Goal: Transaction & Acquisition: Purchase product/service

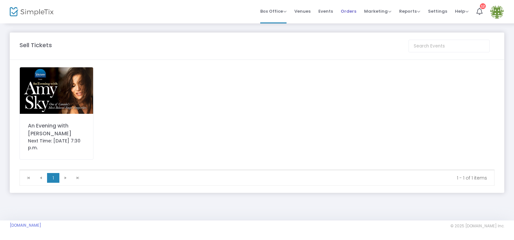
click at [350, 12] on span "Orders" at bounding box center [349, 11] width 16 height 17
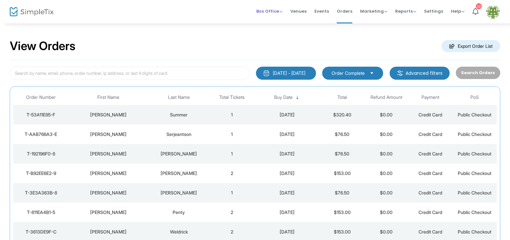
click at [268, 10] on span "Box Office" at bounding box center [269, 11] width 26 height 6
click at [273, 23] on li "Sell Tickets" at bounding box center [279, 22] width 46 height 13
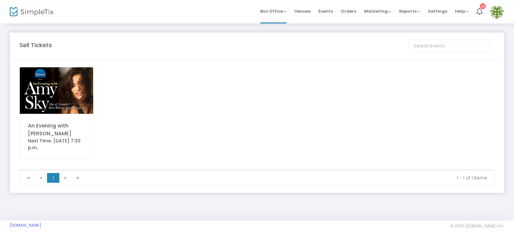
click at [43, 88] on img at bounding box center [56, 90] width 73 height 46
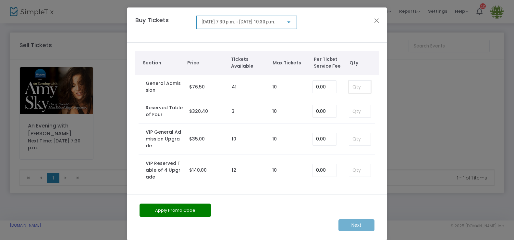
drag, startPoint x: 350, startPoint y: 86, endPoint x: 375, endPoint y: 90, distance: 25.9
click at [350, 86] on input at bounding box center [359, 86] width 21 height 12
type input "0"
type input "2"
click at [353, 229] on m-button "Next" at bounding box center [357, 225] width 36 height 12
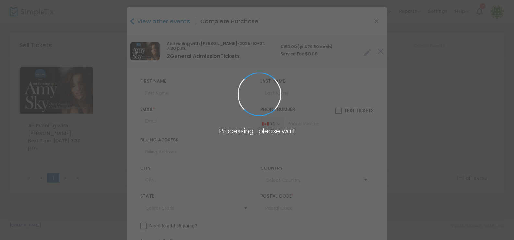
type input "[GEOGRAPHIC_DATA]"
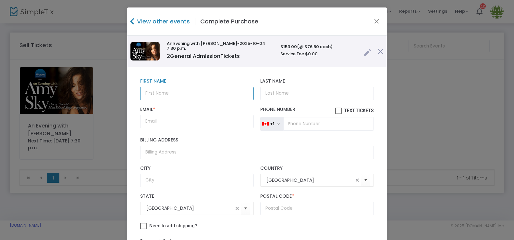
click at [156, 92] on input "text" at bounding box center [197, 93] width 114 height 13
type input "[PERSON_NAME]"
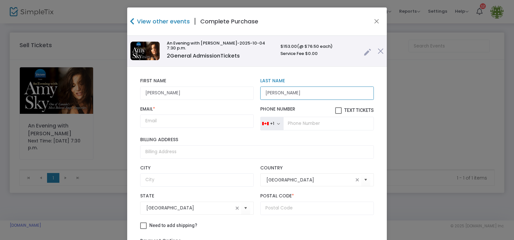
type input "[PERSON_NAME]"
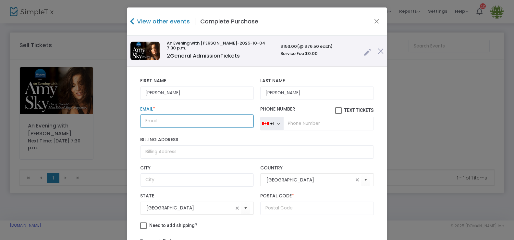
scroll to position [0, 0]
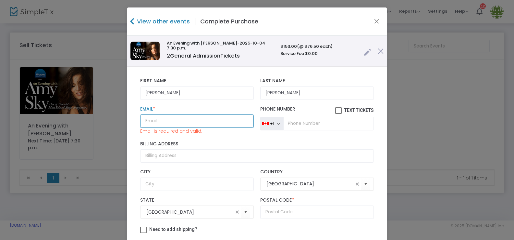
paste input "[EMAIL_ADDRESS][DOMAIN_NAME]"
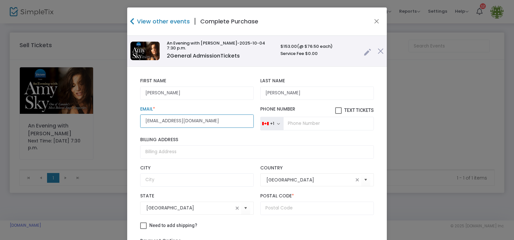
type input "[EMAIL_ADDRESS][DOMAIN_NAME]"
paste input "[PHONE_NUMBER]"
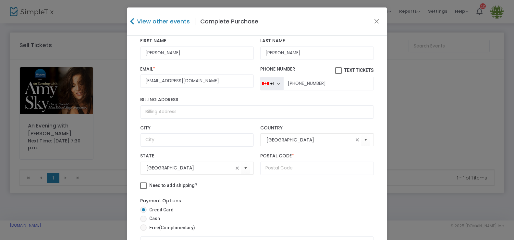
scroll to position [52, 0]
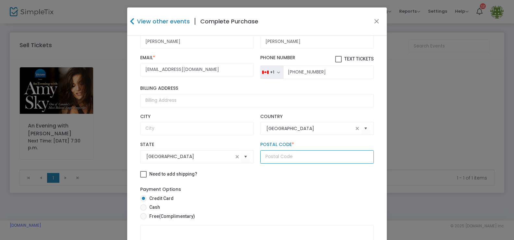
click at [283, 150] on input "text" at bounding box center [317, 156] width 114 height 13
click at [327, 69] on input "[PHONE_NUMBER]" at bounding box center [328, 72] width 91 height 14
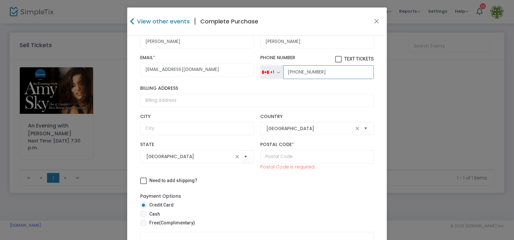
scroll to position [51, 0]
type input "[PHONE_NUMBER]"
click at [270, 156] on input "text" at bounding box center [317, 156] width 114 height 13
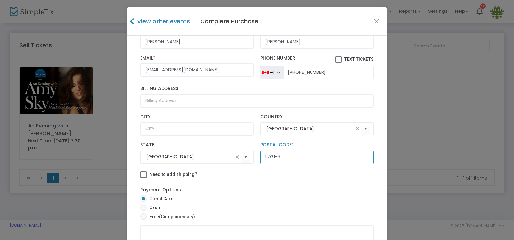
scroll to position [52, 0]
type input "L7G1H3"
click at [143, 206] on span at bounding box center [143, 207] width 6 height 6
click at [143, 210] on input "Cash" at bounding box center [143, 210] width 0 height 0
radio input "true"
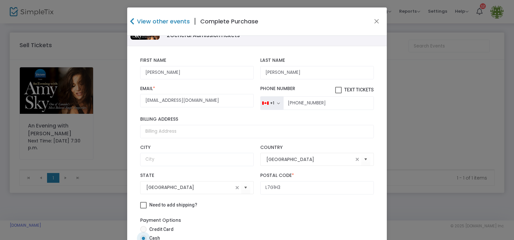
scroll to position [67, 0]
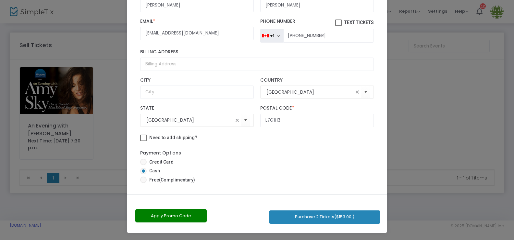
click at [301, 218] on button "Purchase 2 Tickets ($153.00 )" at bounding box center [324, 216] width 111 height 13
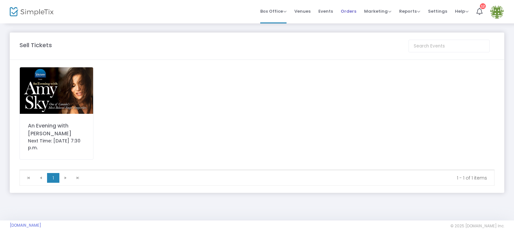
click at [347, 13] on span "Orders" at bounding box center [349, 11] width 16 height 17
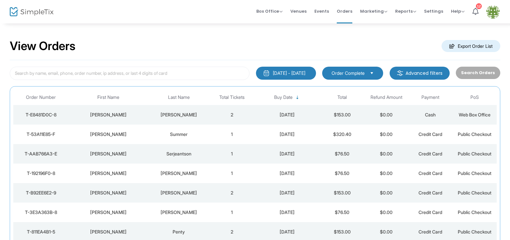
click at [114, 115] on div "[PERSON_NAME]" at bounding box center [108, 114] width 76 height 6
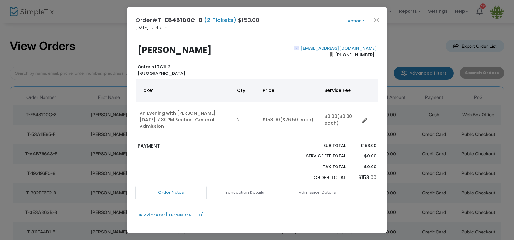
drag, startPoint x: 202, startPoint y: 19, endPoint x: 189, endPoint y: 25, distance: 15.0
click at [157, 18] on h4 "Order# T-E8481D0C-8 (2 Tickets) $153.00" at bounding box center [197, 20] width 124 height 9
copy h4 "T-E8481D0C-8"
